Goal: Task Accomplishment & Management: Manage account settings

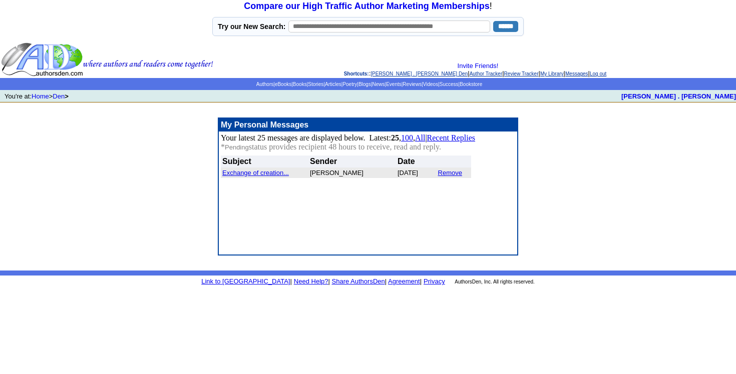
click at [264, 177] on font "Exchange of creation..." at bounding box center [255, 173] width 67 height 8
click at [452, 177] on link "Remove" at bounding box center [450, 173] width 24 height 8
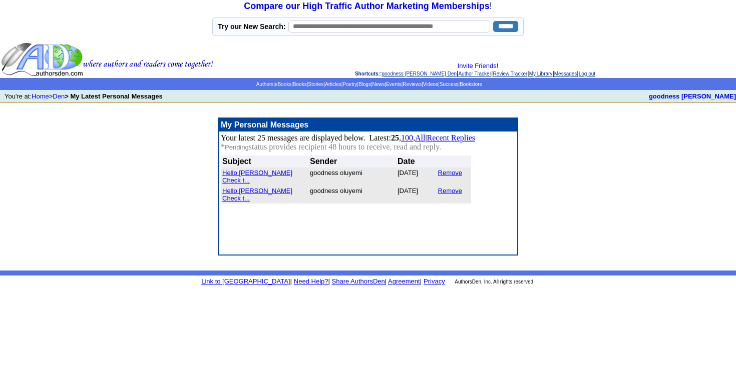
click at [453, 177] on link "Remove" at bounding box center [450, 173] width 24 height 8
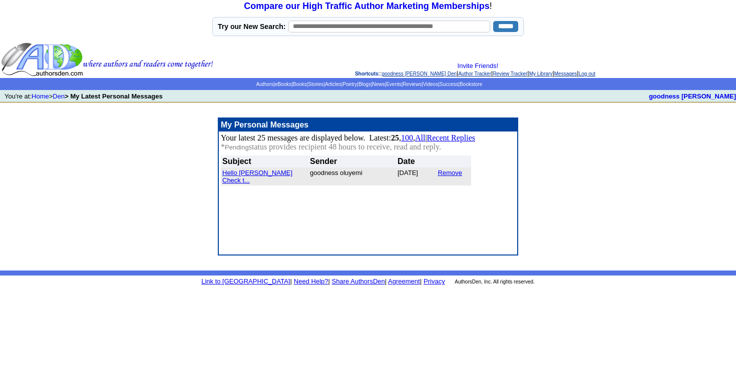
click at [453, 177] on link "Remove" at bounding box center [450, 173] width 24 height 8
